Goal: Task Accomplishment & Management: Use online tool/utility

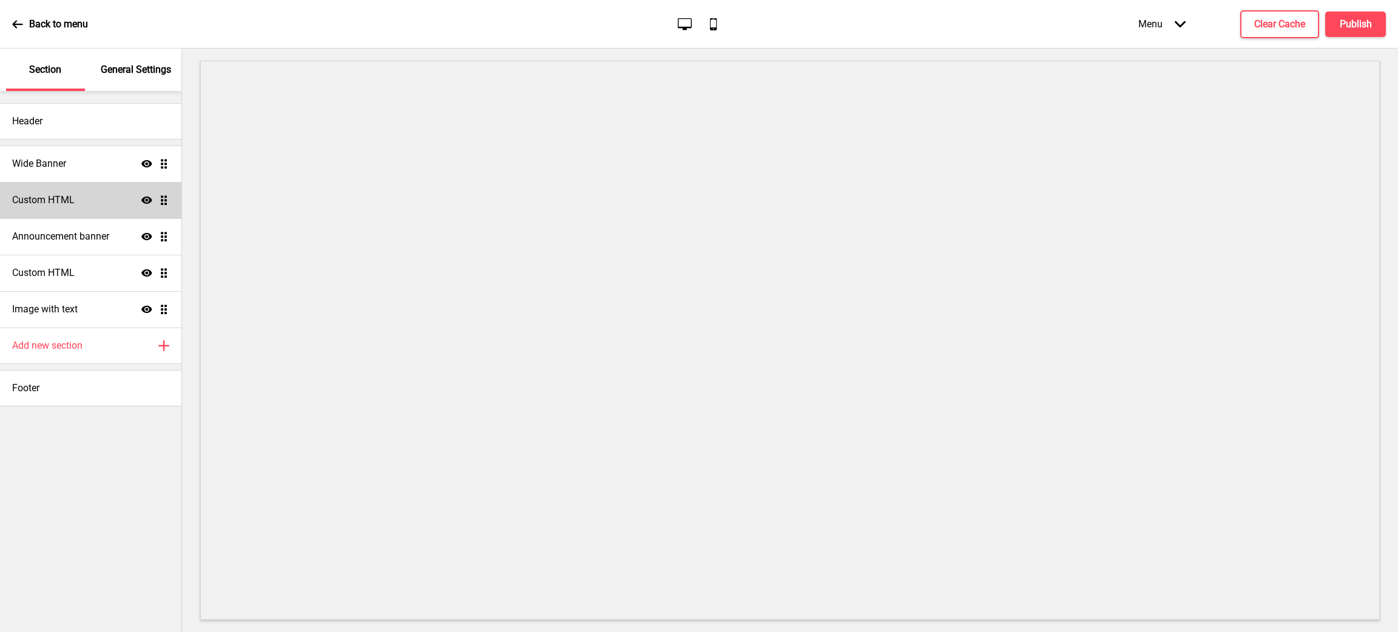
click at [144, 199] on icon at bounding box center [146, 200] width 11 height 7
click at [144, 203] on icon "Hide" at bounding box center [146, 200] width 11 height 11
click at [98, 278] on div "Custom HTML Show Drag" at bounding box center [90, 273] width 181 height 36
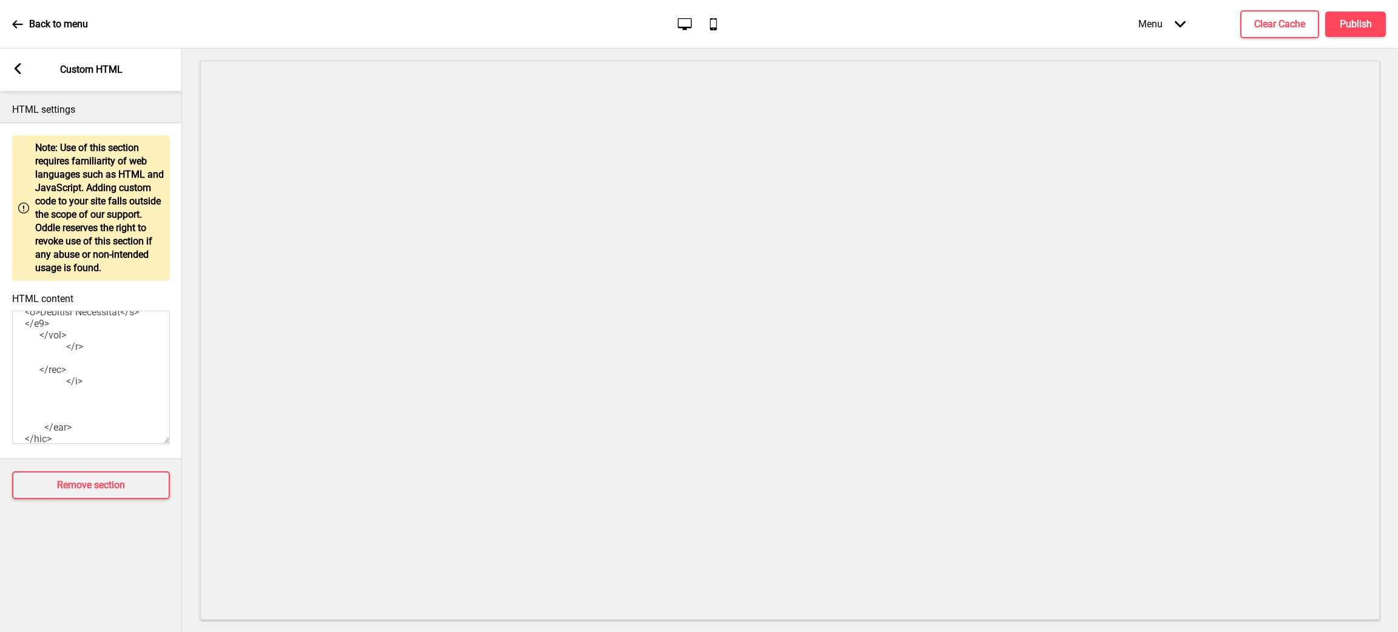
scroll to position [1483, 0]
drag, startPoint x: 45, startPoint y: 345, endPoint x: 129, endPoint y: 369, distance: 87.2
click at [129, 369] on textarea "HTML content" at bounding box center [91, 377] width 158 height 133
type textarea "<br> <style> .__container { max-width: 1200px; margin: 0 auto; text-align: cent…"
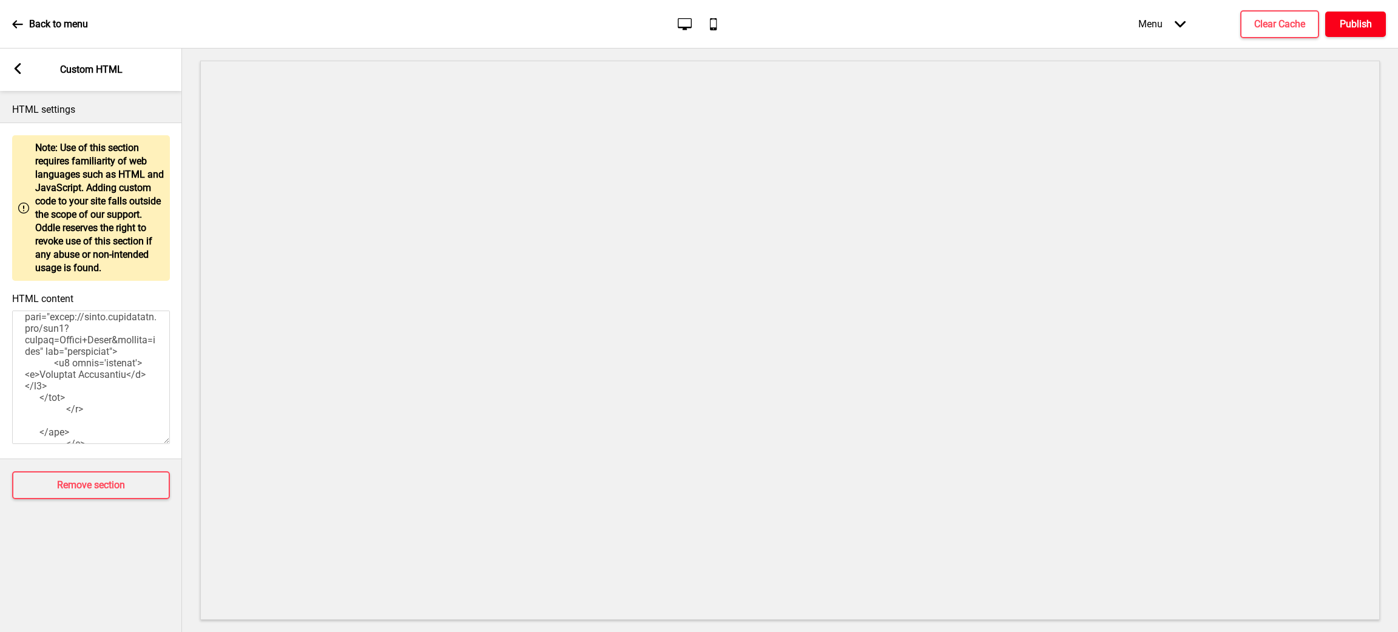
click at [1366, 28] on h4 "Publish" at bounding box center [1355, 24] width 32 height 13
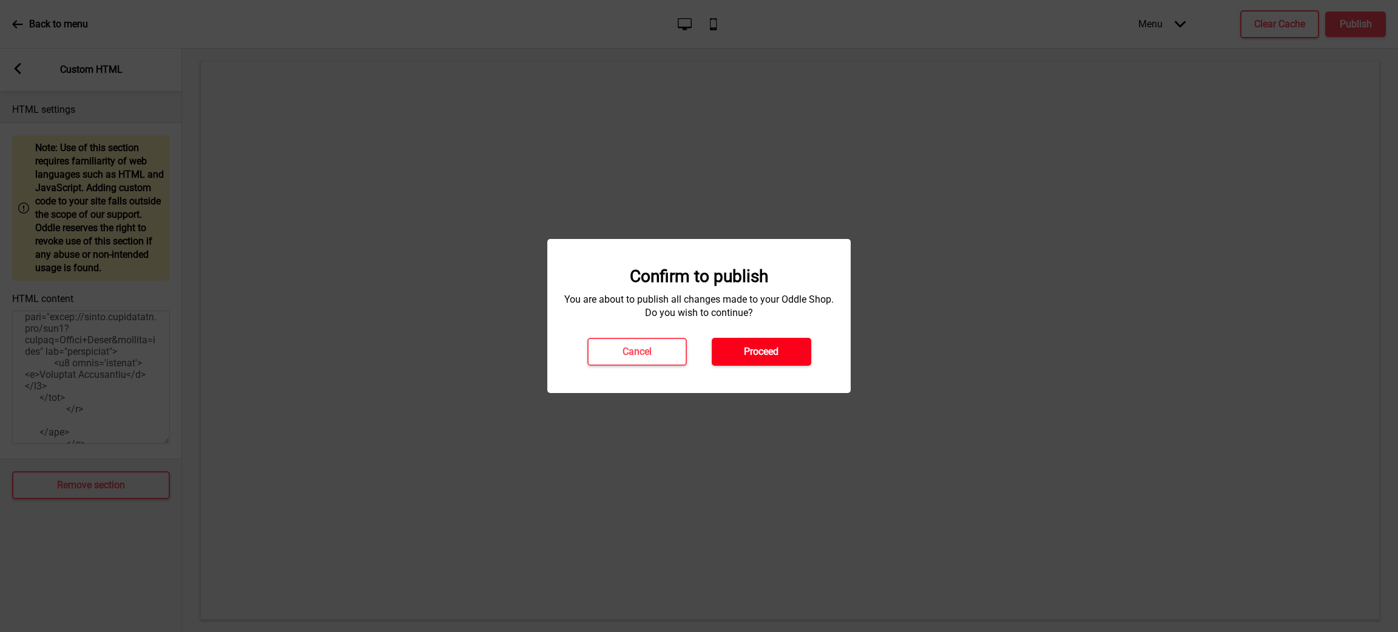
click at [780, 348] on button "Proceed" at bounding box center [761, 352] width 99 height 28
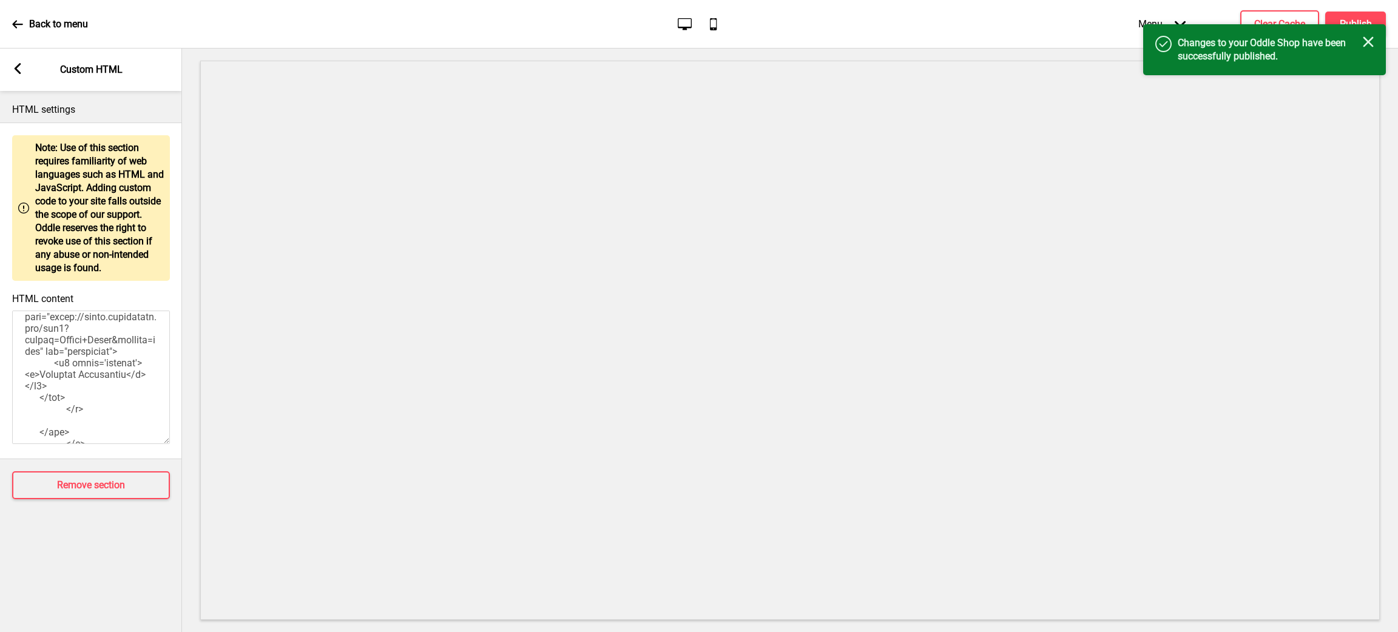
click at [1374, 38] on div "Success Changes to your Oddle Shop have been successfully published. Close" at bounding box center [1264, 49] width 243 height 51
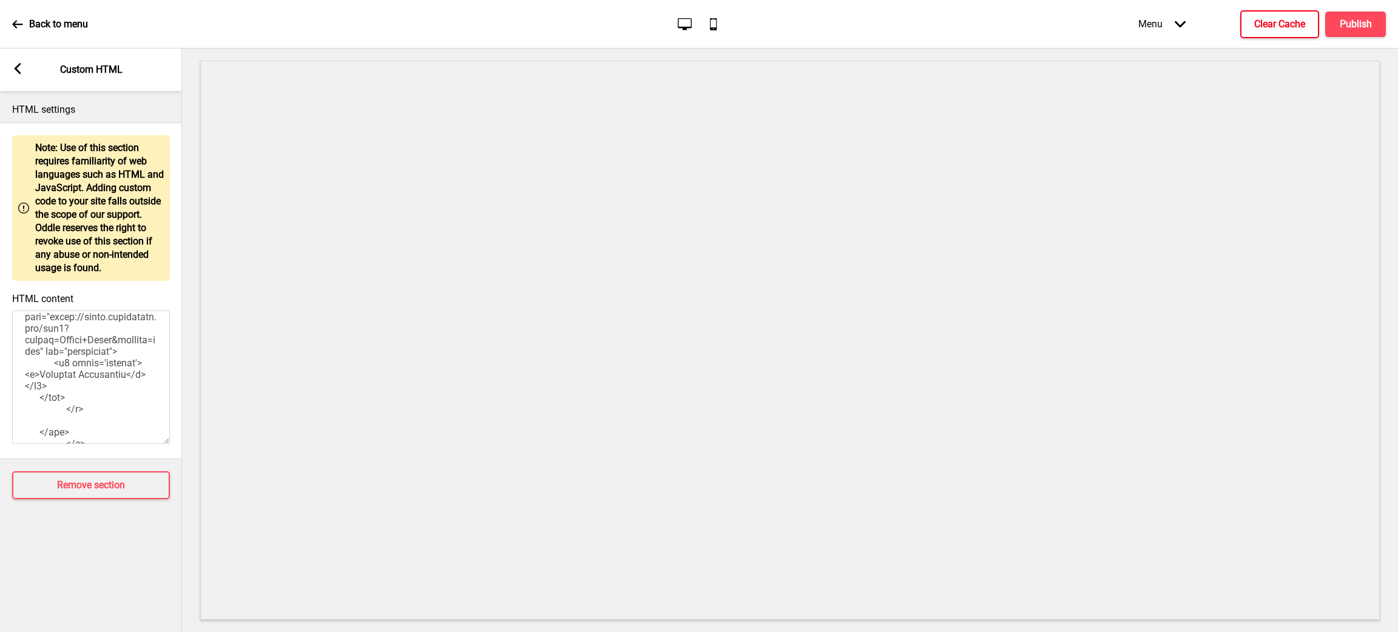
click at [1287, 21] on h4 "Clear Cache" at bounding box center [1279, 24] width 51 height 13
